Goal: Transaction & Acquisition: Purchase product/service

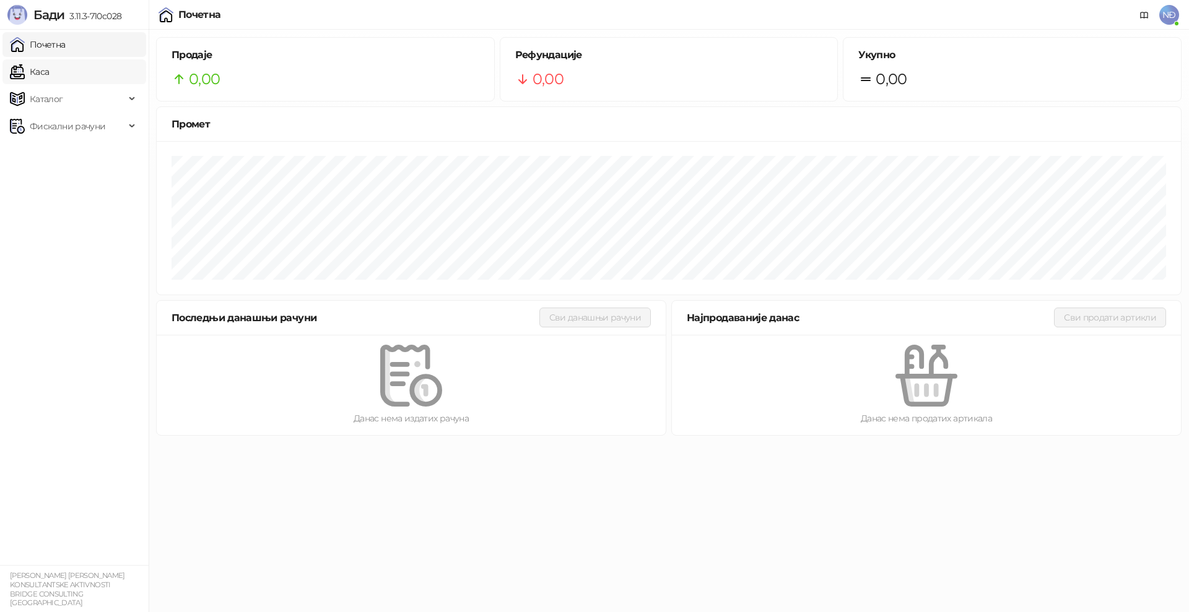
click at [49, 76] on link "Каса" at bounding box center [29, 71] width 39 height 25
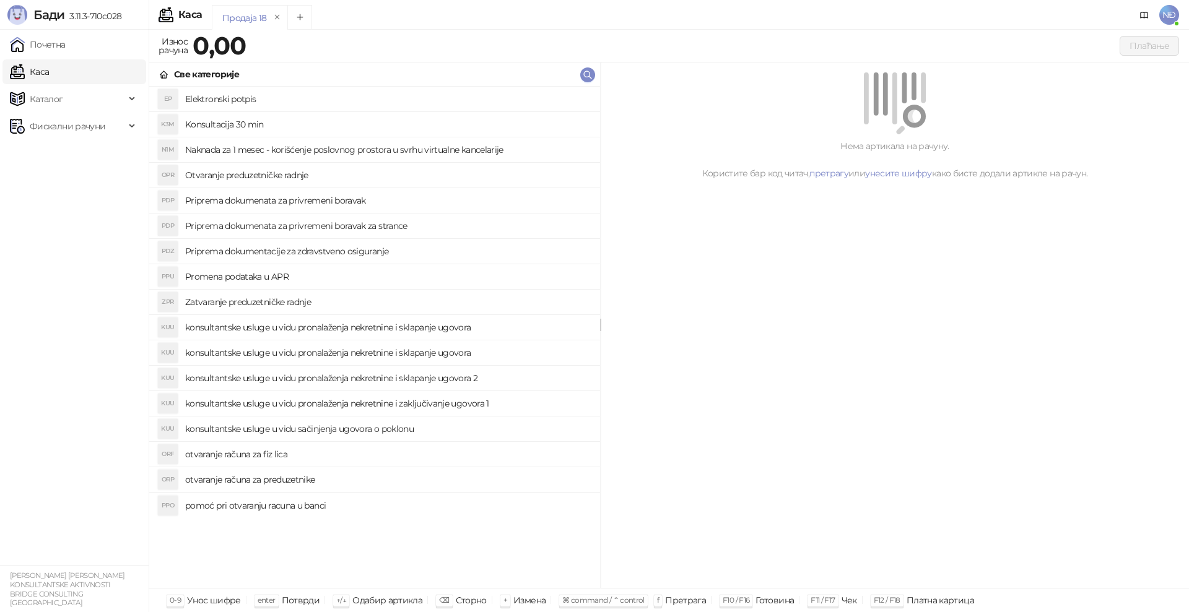
click at [318, 151] on h4 "Naknada za 1 mesec - korišćenje poslovnog prostora u svrhu virtualne kancelarije" at bounding box center [387, 150] width 405 height 20
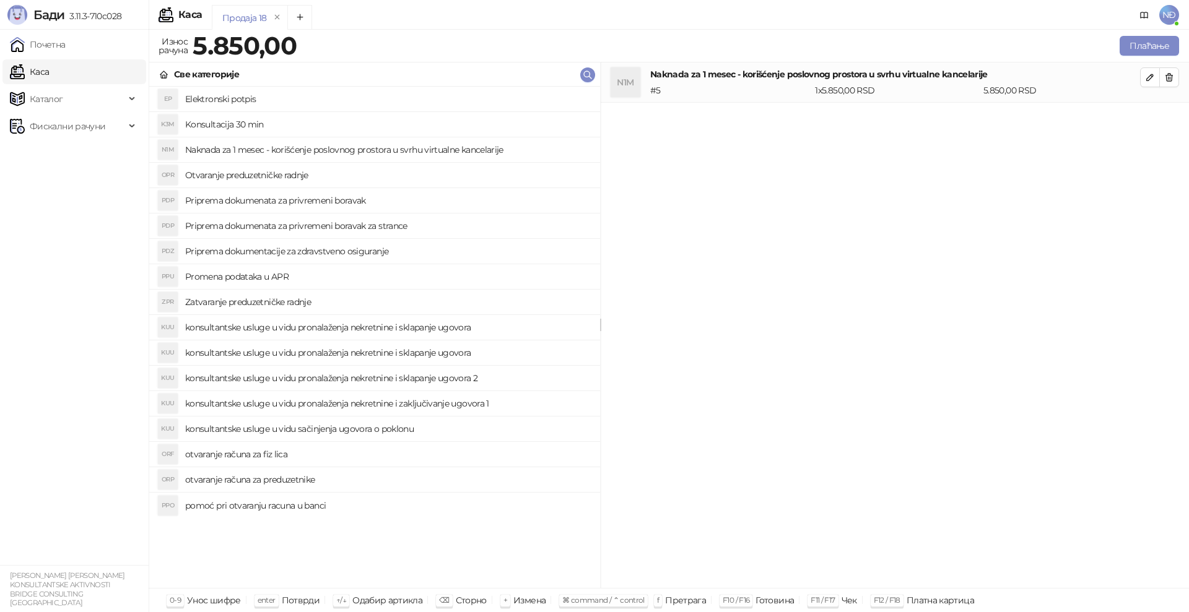
click at [258, 455] on h4 "otvaranje računa za fiz lica" at bounding box center [387, 455] width 405 height 20
click at [1174, 123] on span "button" at bounding box center [1169, 117] width 10 height 12
click at [322, 509] on h4 "pomoć pri otvaranju racuna u banci" at bounding box center [387, 506] width 405 height 20
click at [1167, 77] on icon "button" at bounding box center [1169, 77] width 7 height 7
click at [1168, 81] on icon "button" at bounding box center [1169, 77] width 7 height 7
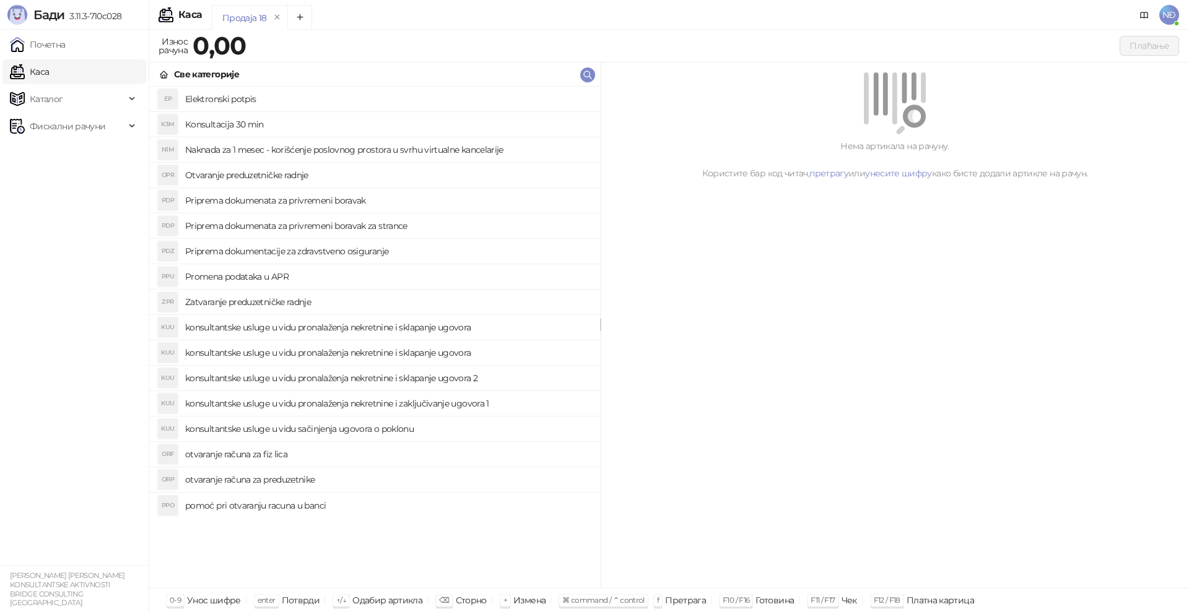
click at [251, 152] on h4 "Naknada za 1 mesec - korišćenje poslovnog prostora u svrhu virtualne kancelarije" at bounding box center [387, 150] width 405 height 20
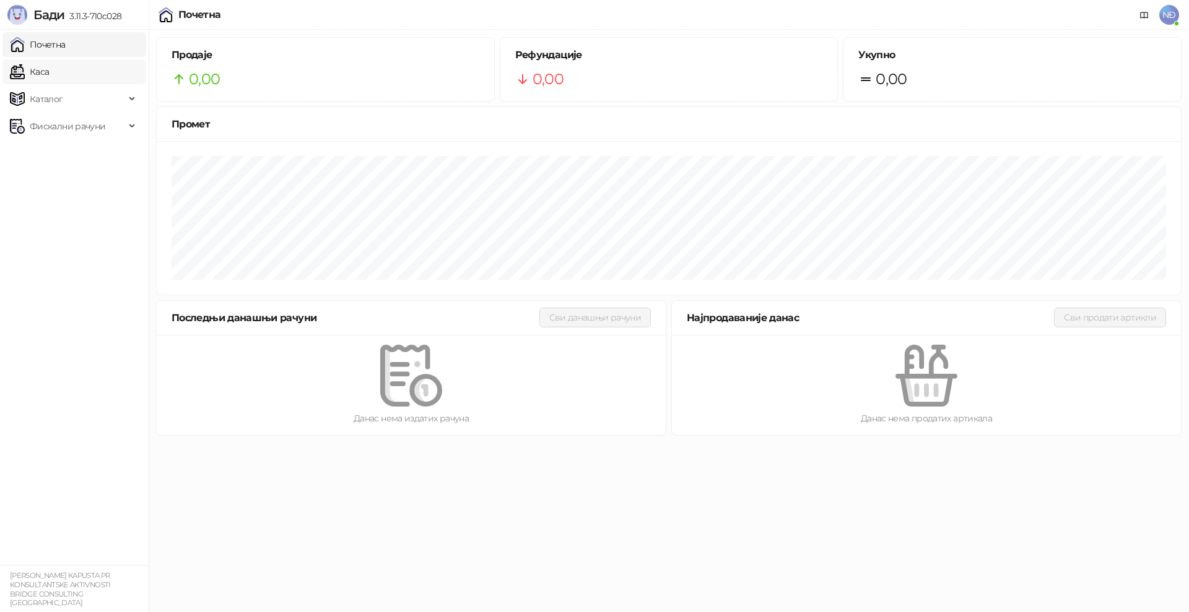
click at [49, 81] on link "Каса" at bounding box center [29, 71] width 39 height 25
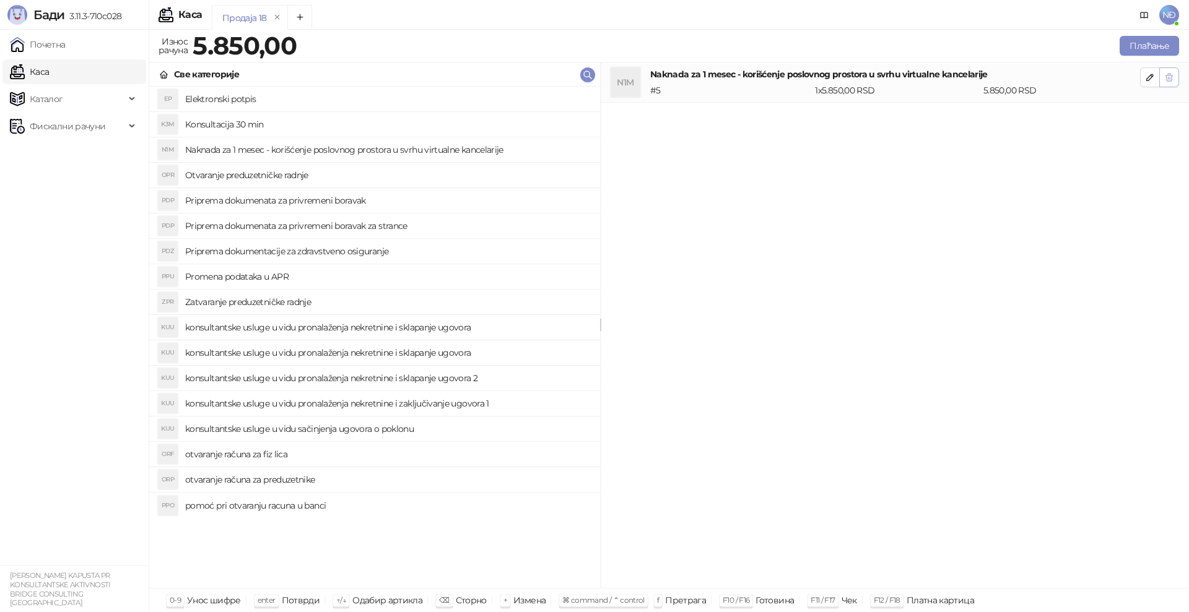
click at [1173, 75] on icon "button" at bounding box center [1169, 77] width 10 height 10
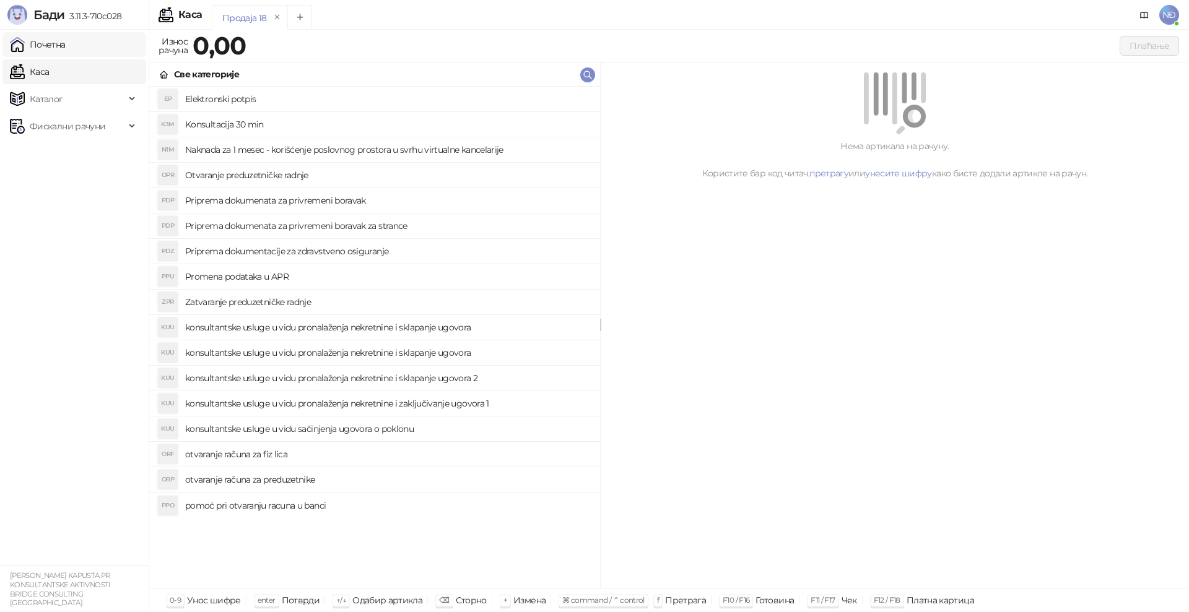
click at [42, 40] on link "Почетна" at bounding box center [38, 44] width 56 height 25
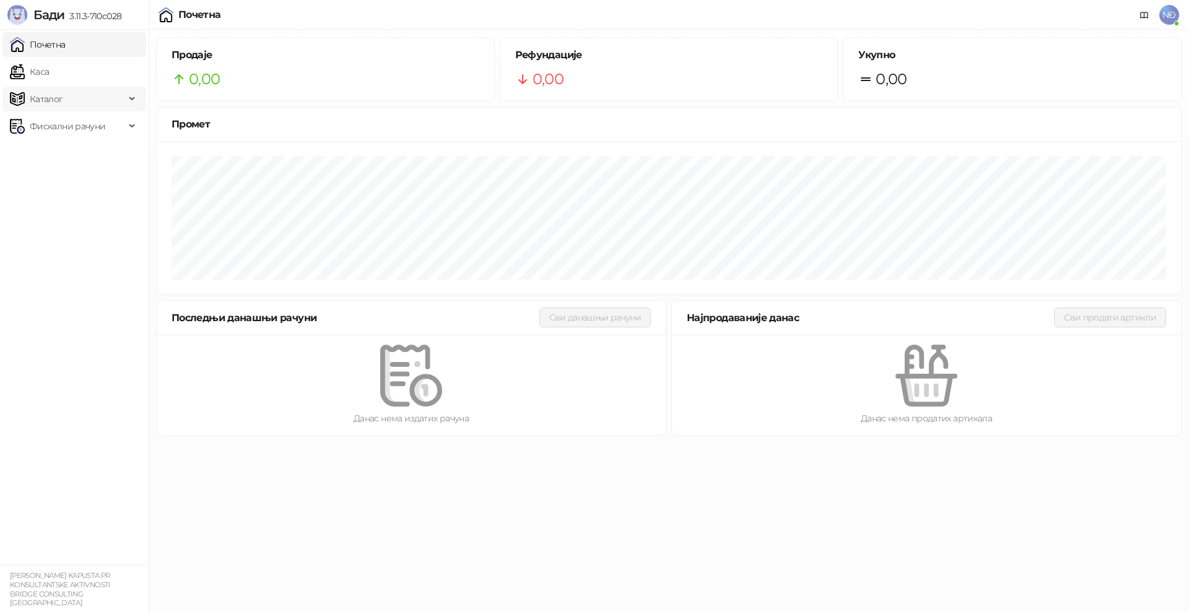
click at [84, 93] on span "Каталог" at bounding box center [67, 99] width 115 height 25
click at [46, 177] on link "Артикли" at bounding box center [43, 180] width 57 height 25
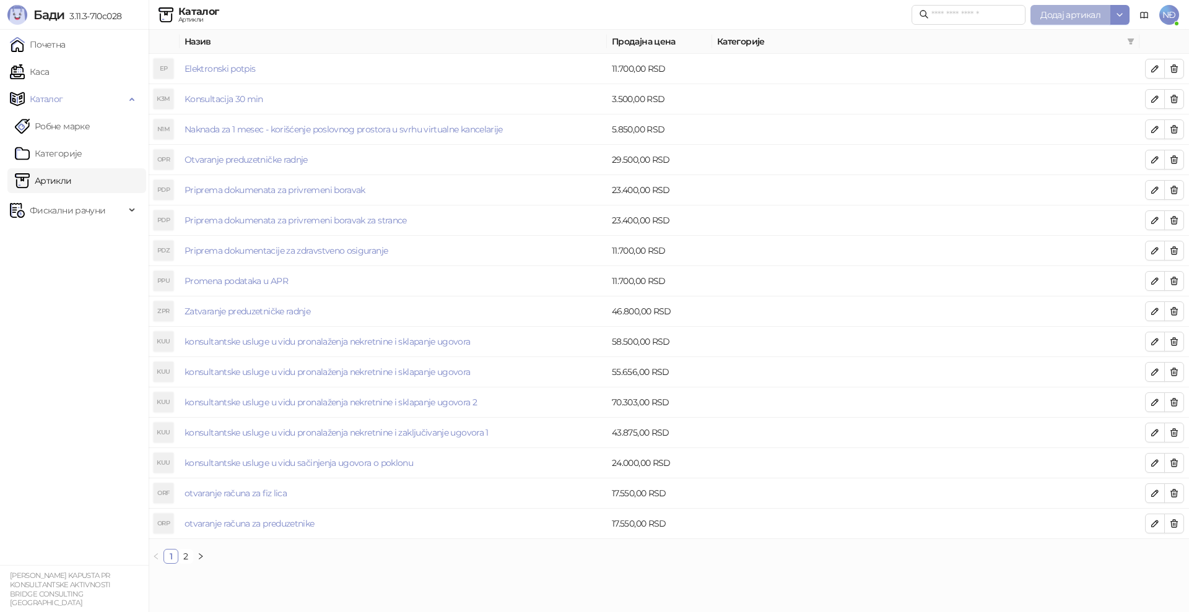
click at [1066, 13] on span "Додај артикал" at bounding box center [1070, 14] width 60 height 11
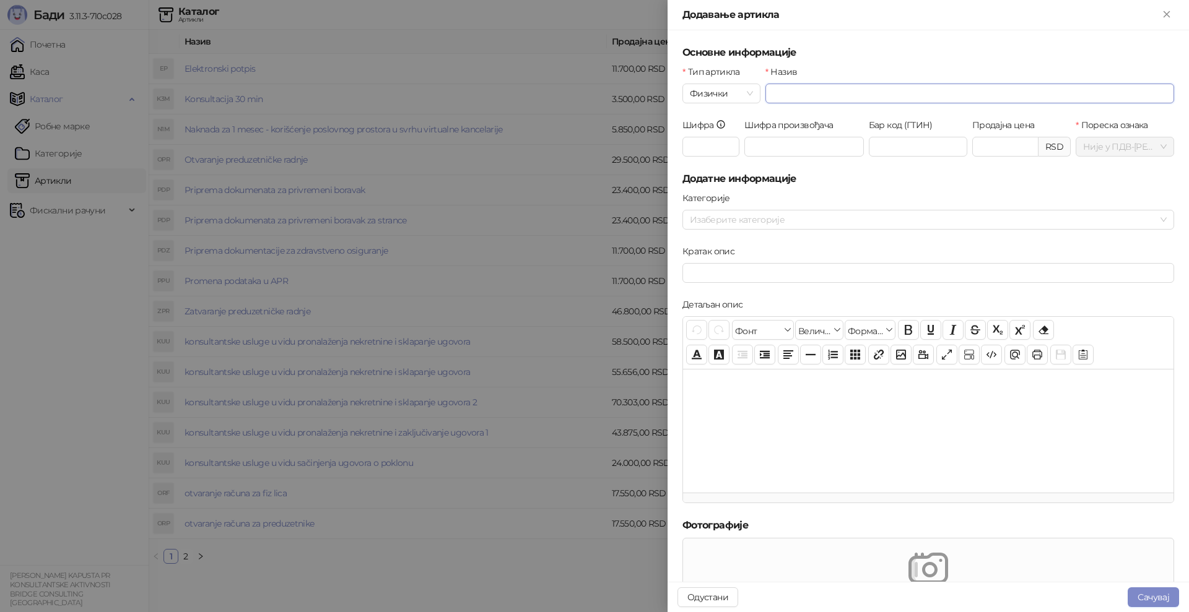
click at [791, 95] on input "Назив" at bounding box center [969, 94] width 409 height 20
type input "*"
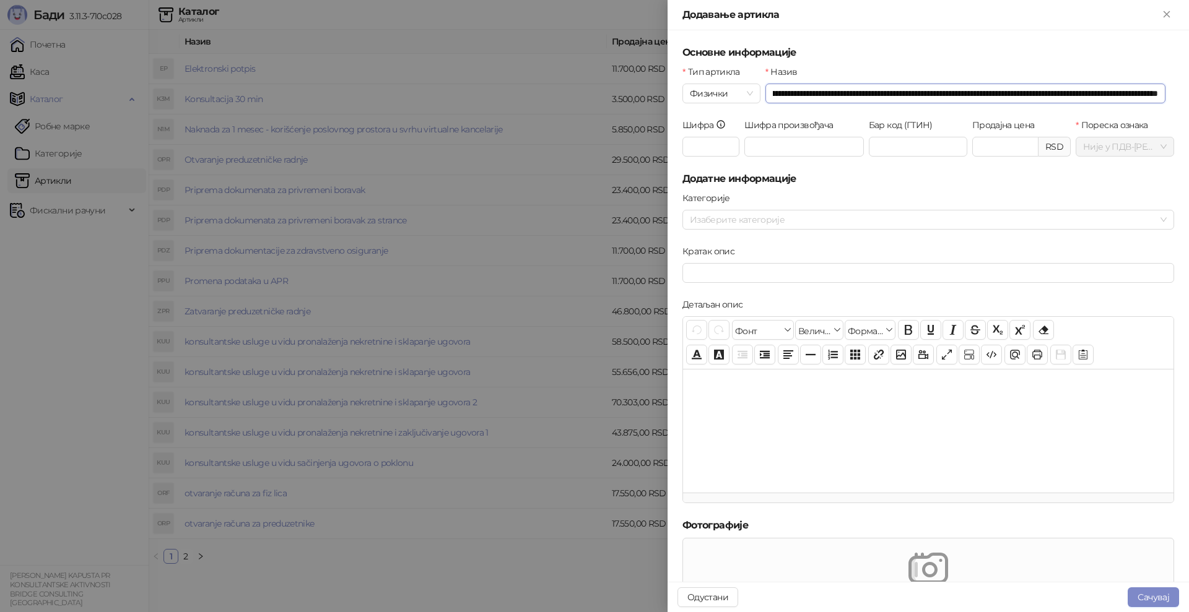
scroll to position [0, 169]
click at [716, 93] on span "Физички" at bounding box center [721, 93] width 63 height 19
type input "**********"
click at [727, 167] on div "Услуга" at bounding box center [720, 158] width 71 height 20
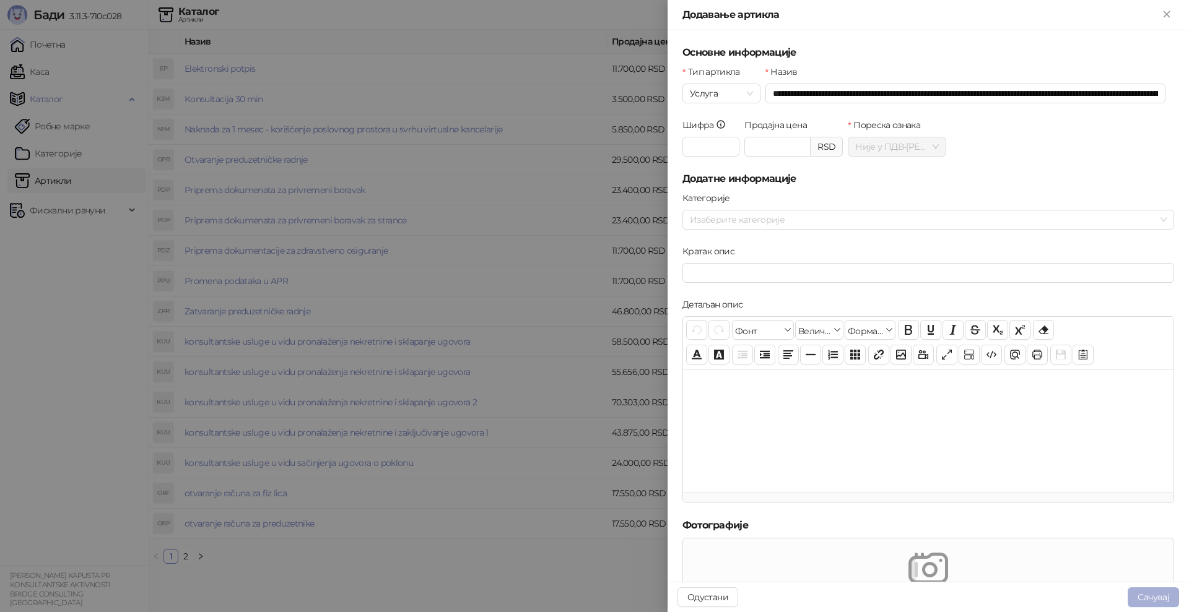
click at [1162, 594] on button "Сачувај" at bounding box center [1153, 598] width 51 height 20
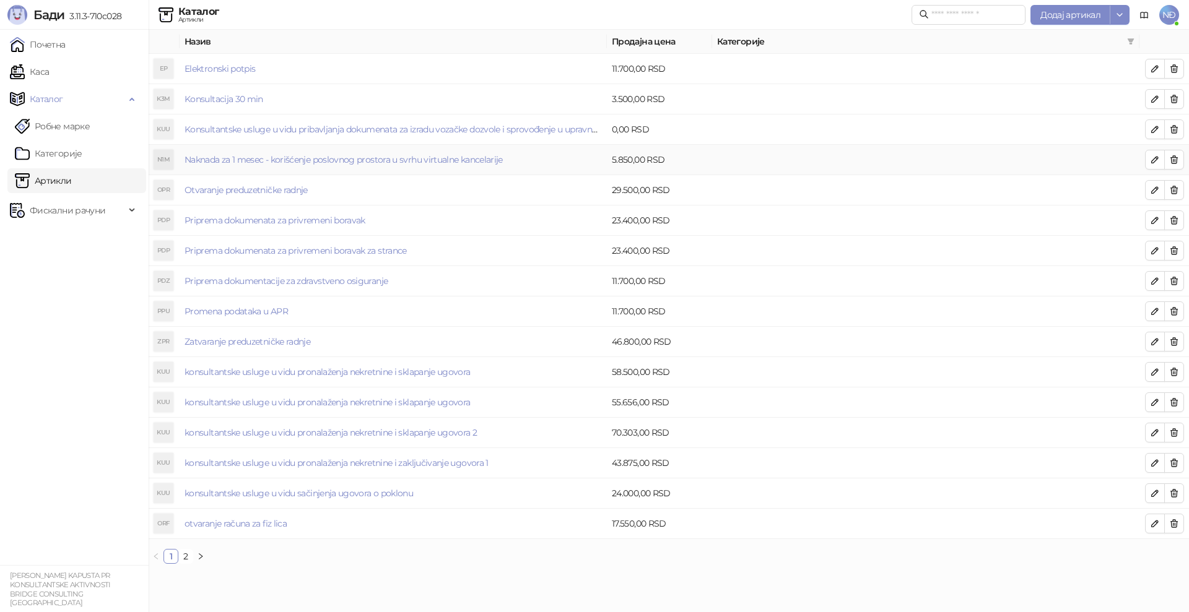
click at [567, 159] on td "Naknada za 1 mesec - korišćenje poslovnog prostora u svrhu virtualne kancelarije" at bounding box center [393, 160] width 427 height 30
click at [571, 126] on link "Konsultantske usluge u vidu pribavljanja dokumenata za izradu vozačke dozvole i…" at bounding box center [462, 129] width 554 height 11
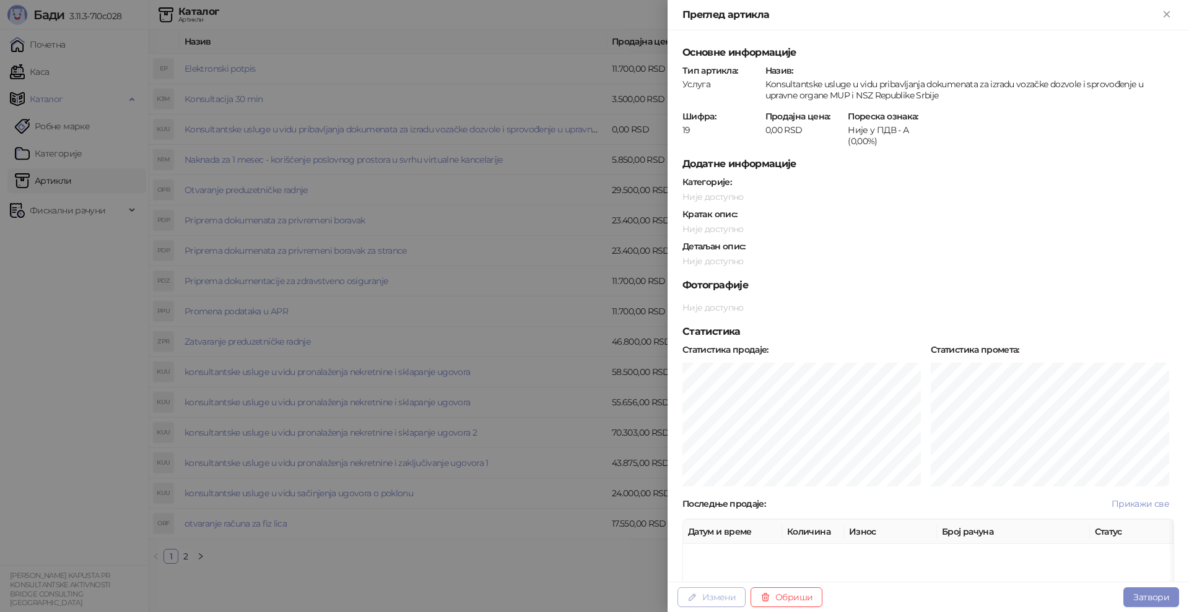
click at [718, 594] on button "Измени" at bounding box center [711, 598] width 68 height 20
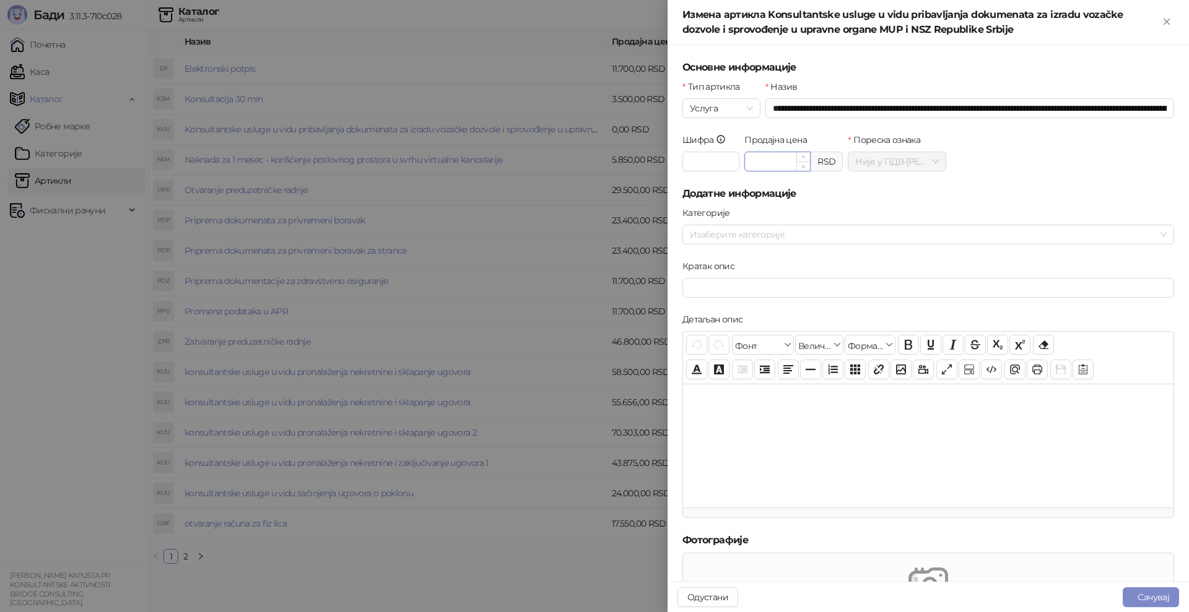
click at [760, 167] on input "Продајна цена" at bounding box center [777, 161] width 65 height 19
type input "********"
click at [1159, 599] on button "Сачувај" at bounding box center [1151, 598] width 56 height 20
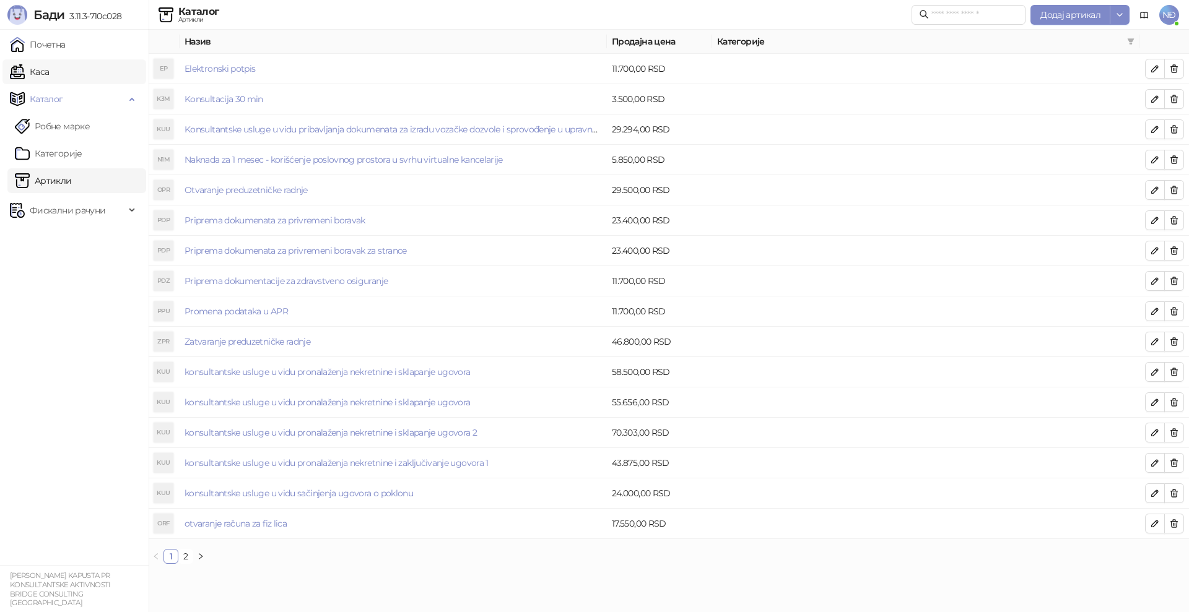
click at [49, 65] on link "Каса" at bounding box center [29, 71] width 39 height 25
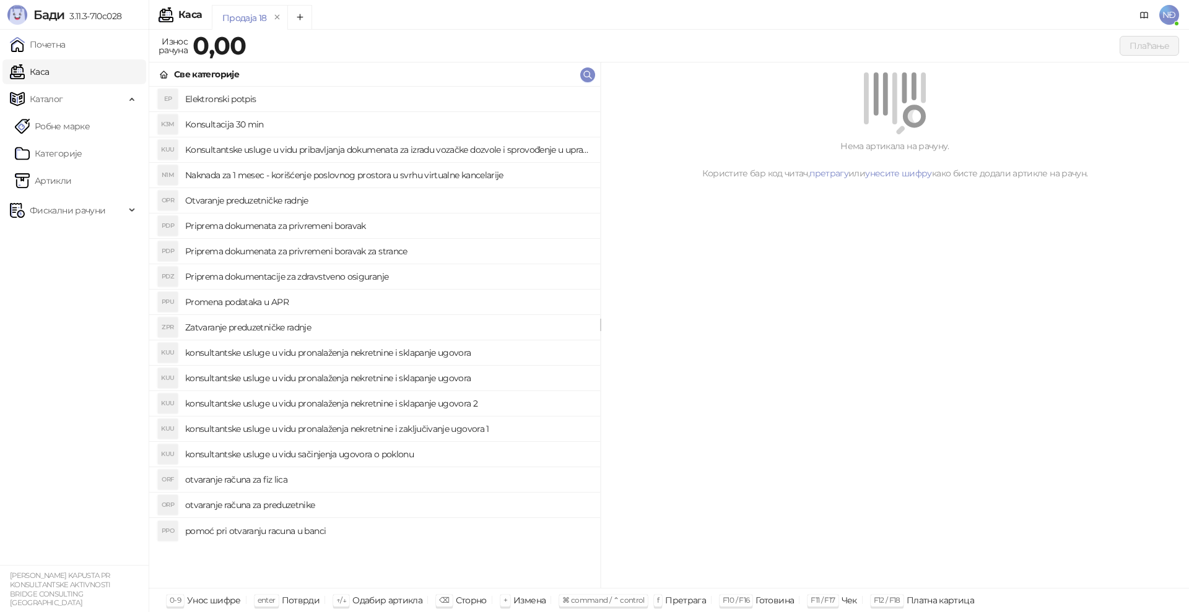
click at [295, 147] on h4 "Konsultantske usluge u vidu pribavljanja dokumenata za izradu vozačke dozvole i…" at bounding box center [387, 150] width 405 height 20
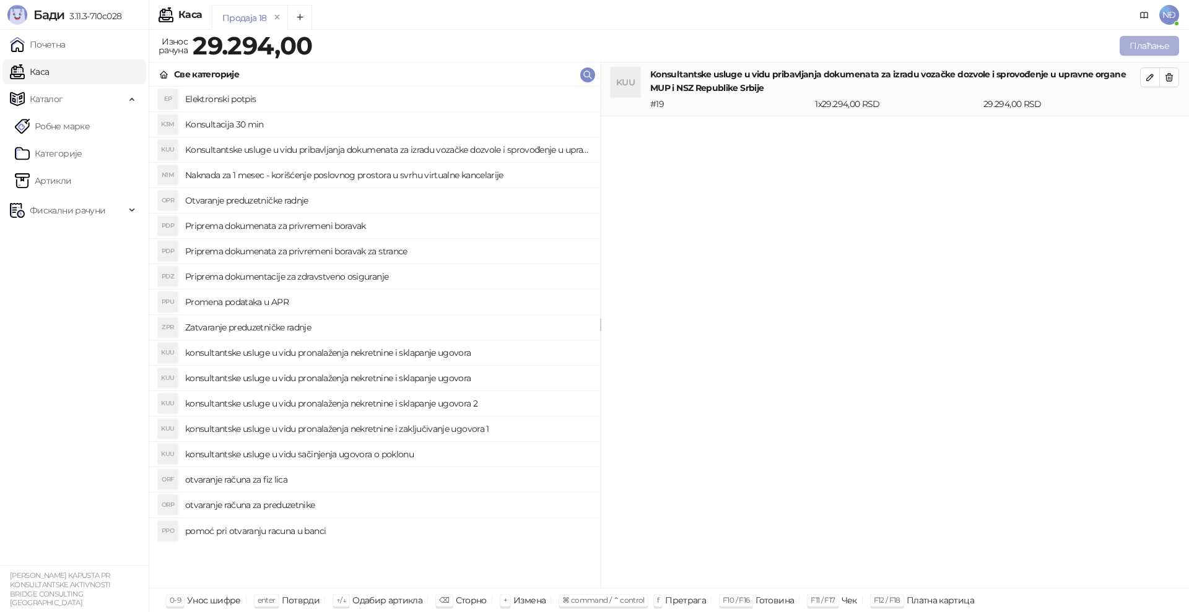
click at [1154, 45] on button "Плаћање" at bounding box center [1149, 46] width 59 height 20
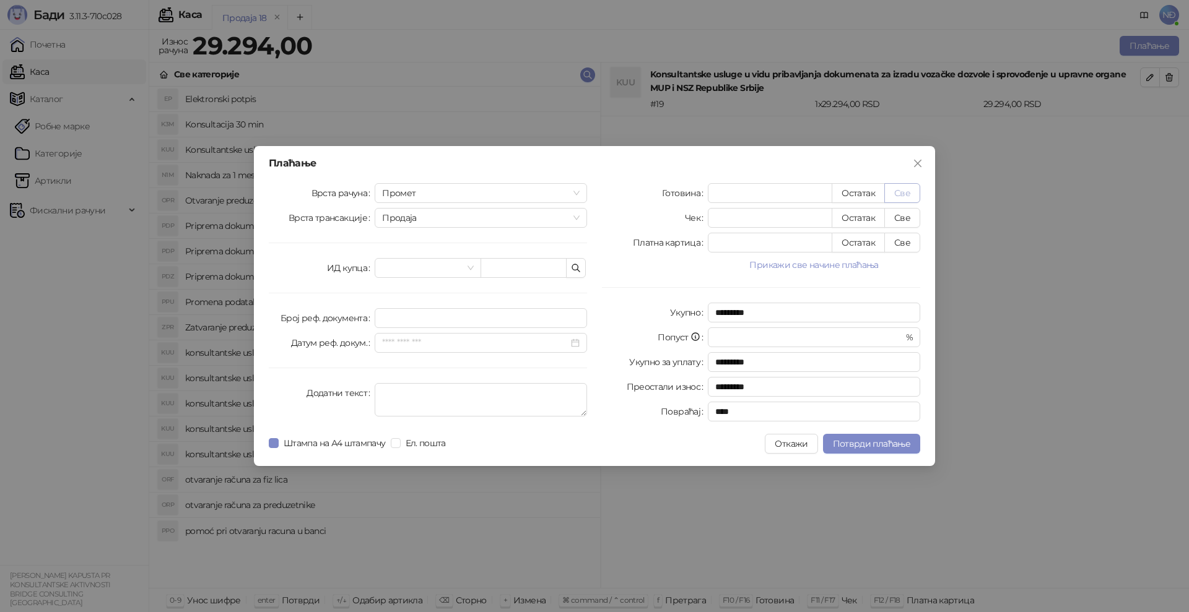
click at [896, 183] on button "Све" at bounding box center [902, 193] width 36 height 20
type input "*****"
type input "****"
click at [897, 439] on span "Потврди плаћање" at bounding box center [871, 443] width 77 height 11
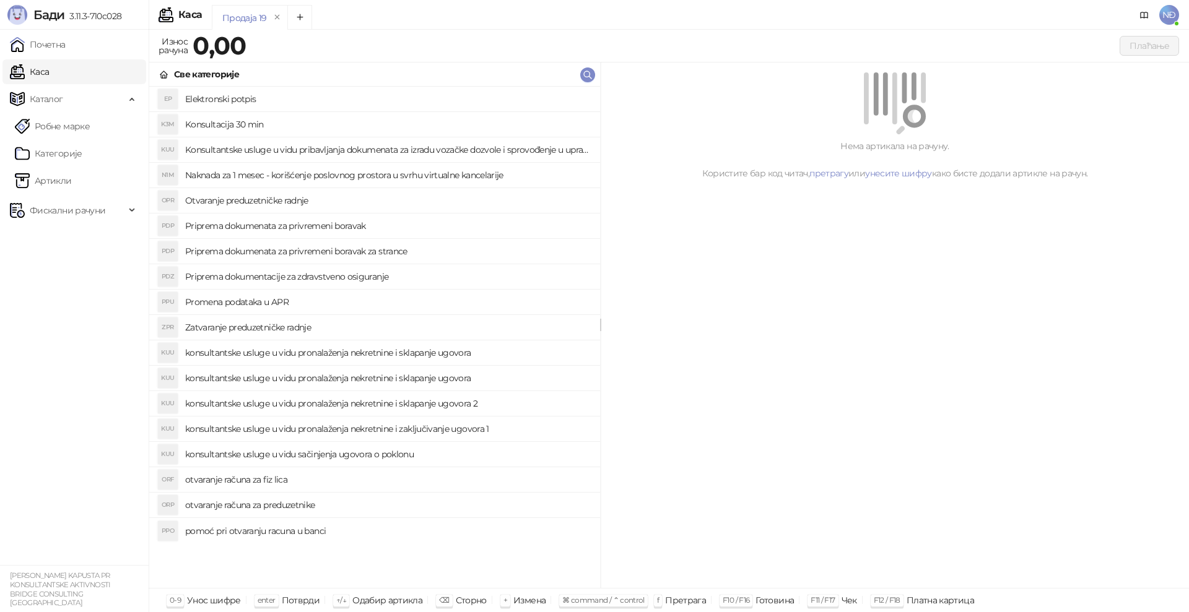
click at [1076, 480] on div "Нема артикала на рачуну. Користите бар код читач, претрагу или унесите шифру ка…" at bounding box center [895, 326] width 588 height 526
